Goal: Transaction & Acquisition: Purchase product/service

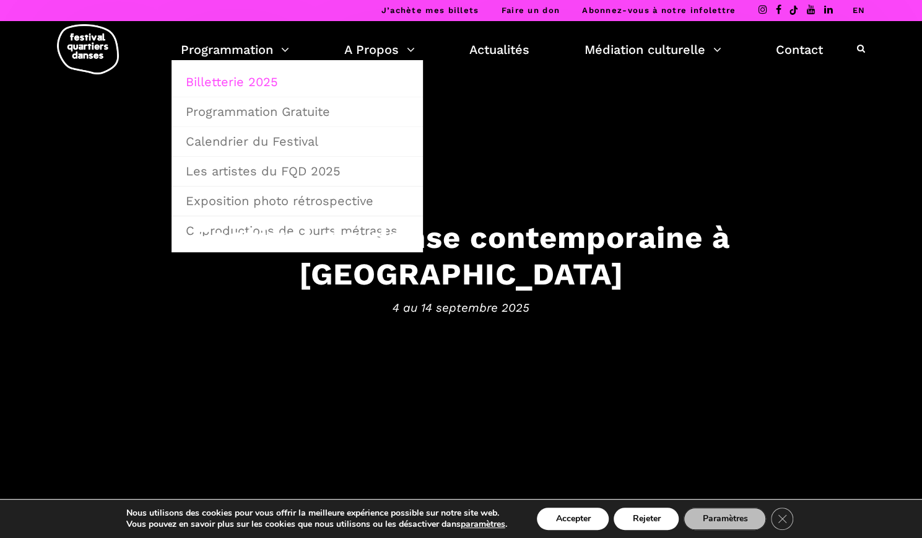
click at [245, 79] on link "Billetterie 2025" at bounding box center [297, 82] width 238 height 28
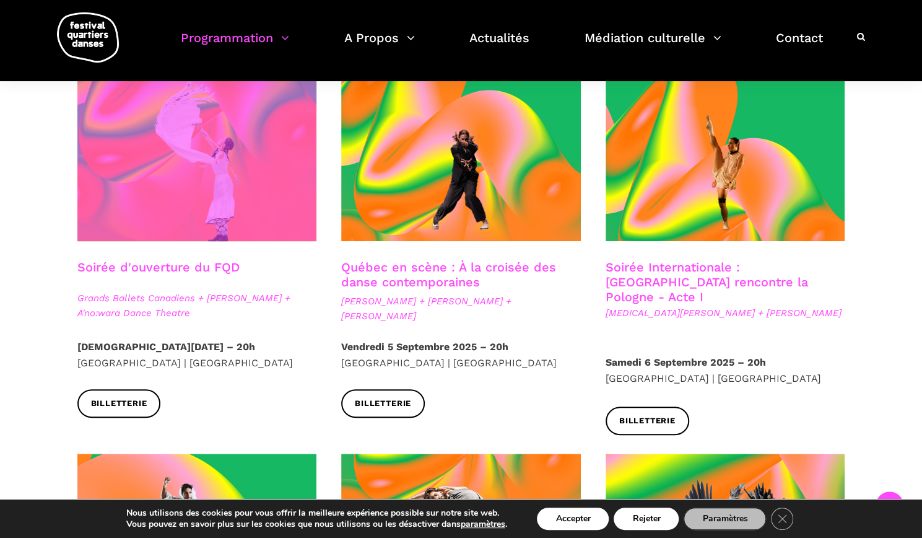
scroll to position [248, 0]
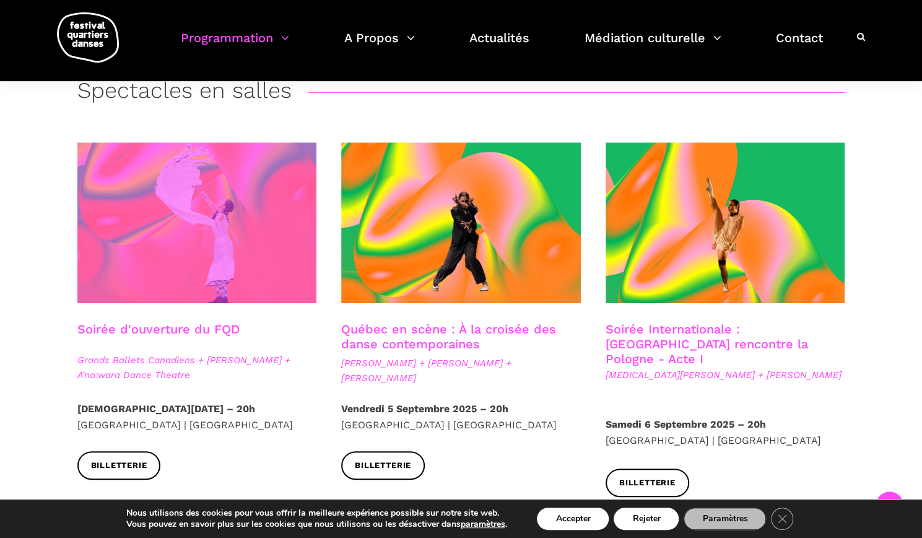
click at [177, 260] on span at bounding box center [197, 222] width 240 height 160
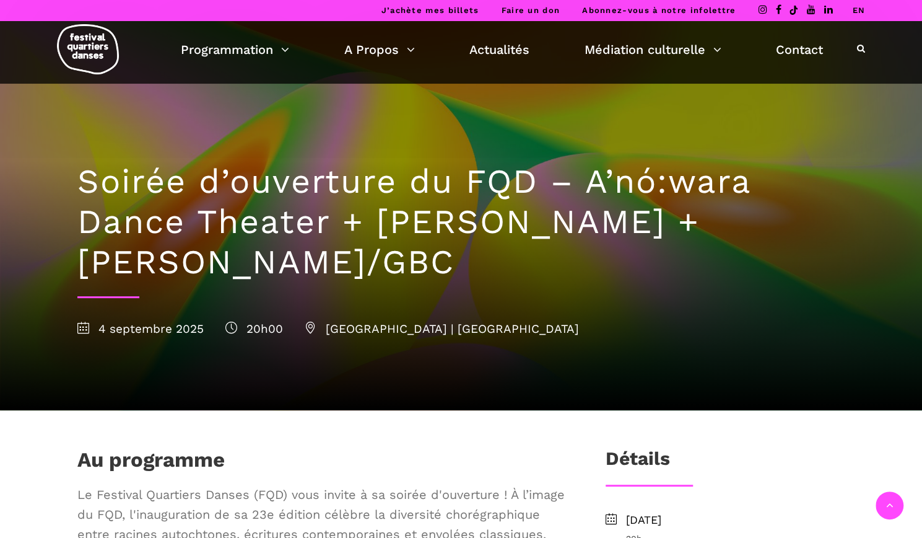
scroll to position [310, 0]
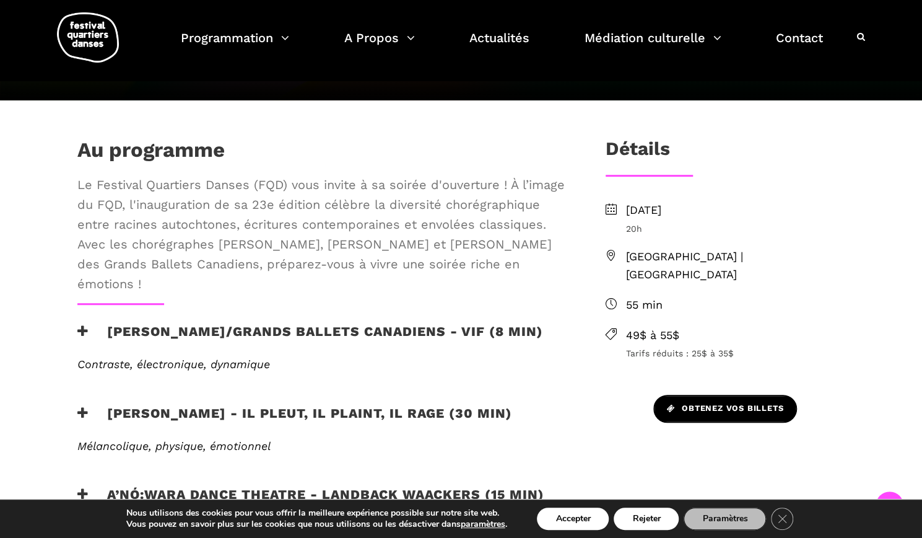
click at [725, 402] on span "Obtenez vos billets" at bounding box center [725, 408] width 116 height 13
